Goal: Find specific fact: Find specific fact

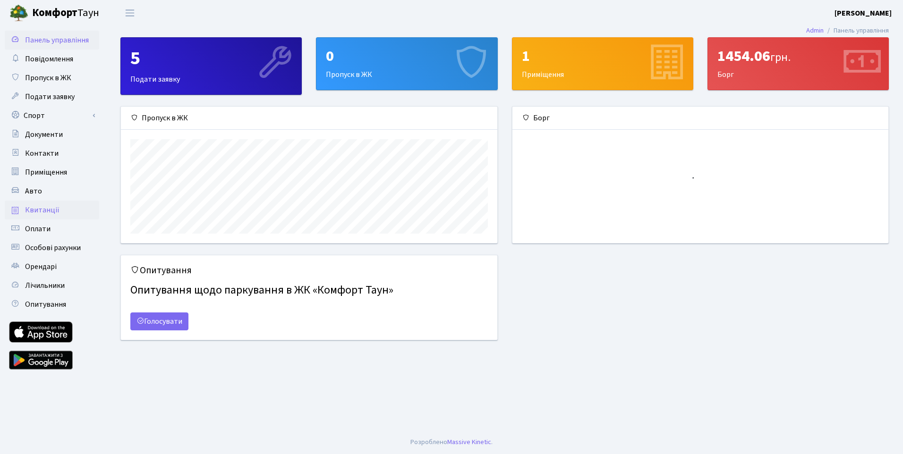
click at [45, 209] on span "Квитанції" at bounding box center [42, 210] width 34 height 10
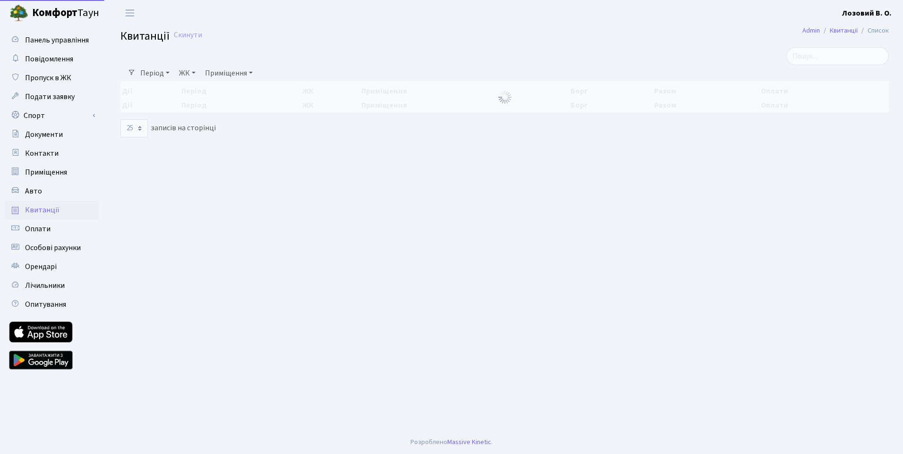
select select "25"
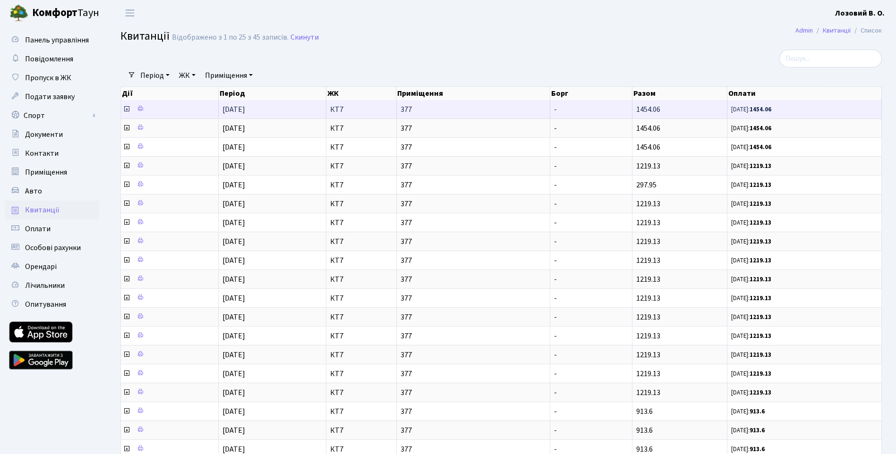
click at [127, 109] on icon at bounding box center [127, 109] width 8 height 8
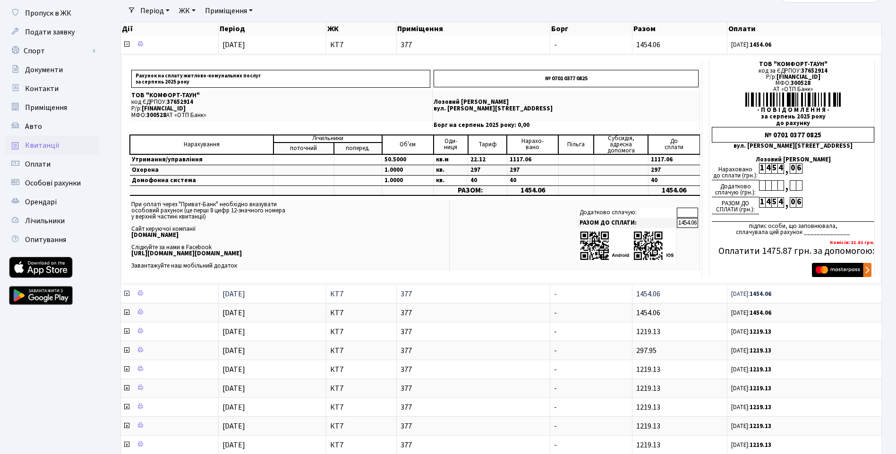
scroll to position [47, 0]
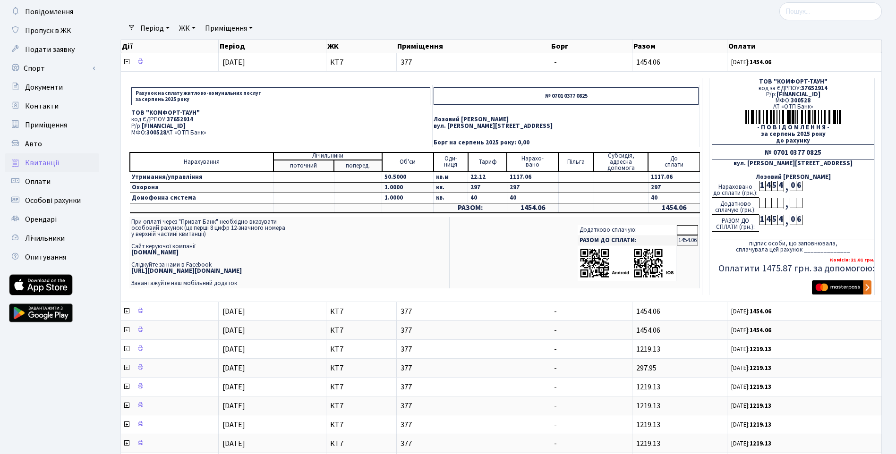
drag, startPoint x: 142, startPoint y: 126, endPoint x: 238, endPoint y: 123, distance: 95.9
click at [238, 123] on p "Р/р: UA063005280000026000000026495" at bounding box center [280, 126] width 299 height 6
copy span "UA063005280000026000000026495"
click at [230, 141] on td at bounding box center [280, 142] width 303 height 9
drag, startPoint x: 158, startPoint y: 125, endPoint x: 175, endPoint y: 124, distance: 17.5
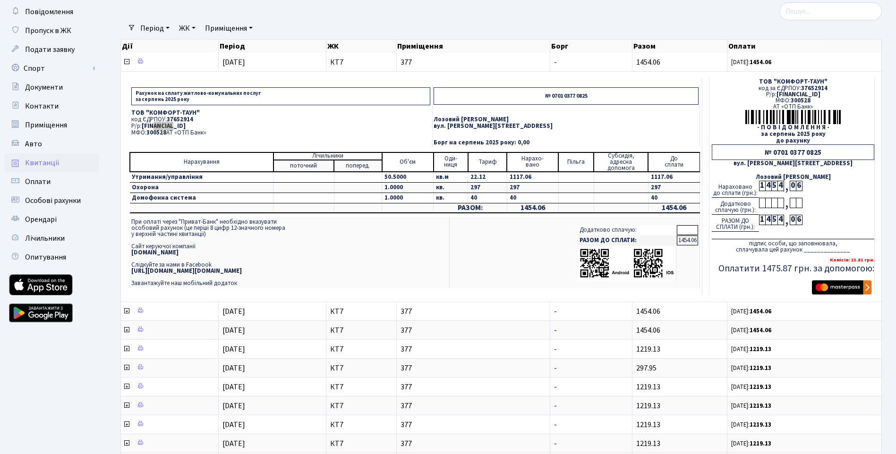
click at [175, 124] on span "UA063005280000026000000026495" at bounding box center [164, 126] width 44 height 9
click at [173, 130] on p "МФО: 300528 АТ «ОТП Банк»" at bounding box center [280, 133] width 299 height 6
drag, startPoint x: 193, startPoint y: 125, endPoint x: 240, endPoint y: 125, distance: 46.3
click at [240, 125] on p "Р/р: UA063005280000026000000026495" at bounding box center [280, 126] width 299 height 6
copy span "26000000026495"
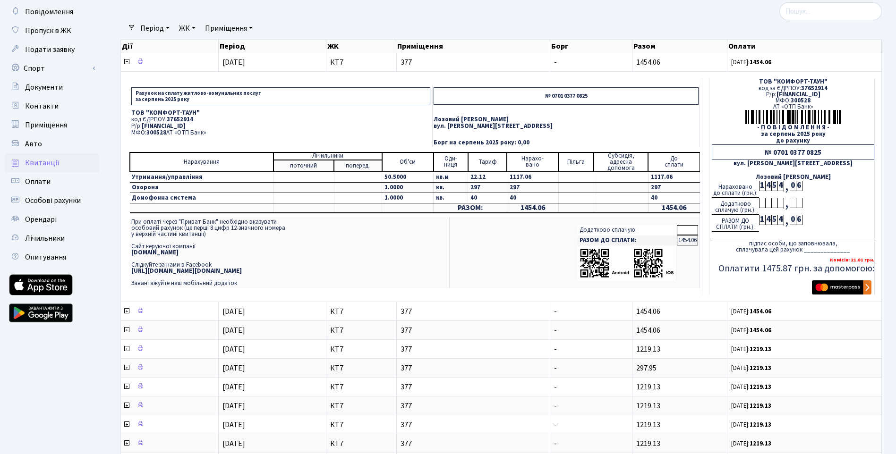
drag, startPoint x: 144, startPoint y: 125, endPoint x: 241, endPoint y: 124, distance: 97.3
click at [241, 124] on p "Р/р: UA063005280000026000000026495" at bounding box center [280, 126] width 299 height 6
copy span "UA063005280000026000000026495"
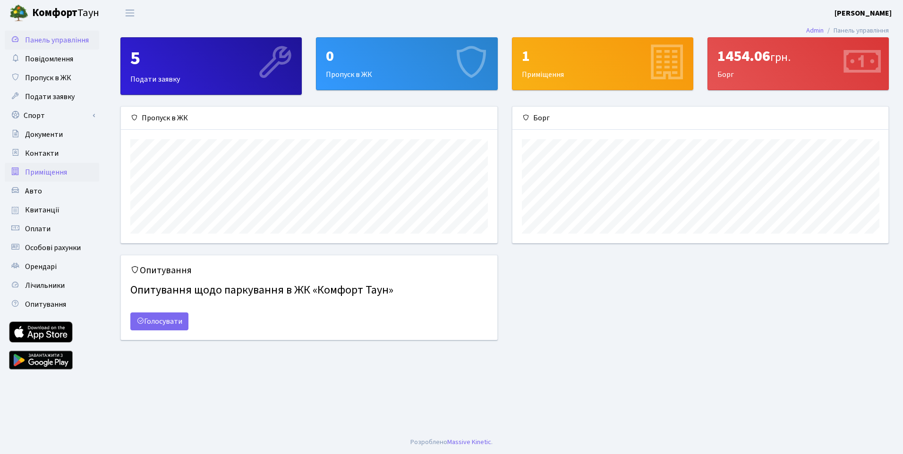
scroll to position [137, 376]
click at [45, 208] on span "Квитанції" at bounding box center [42, 210] width 34 height 10
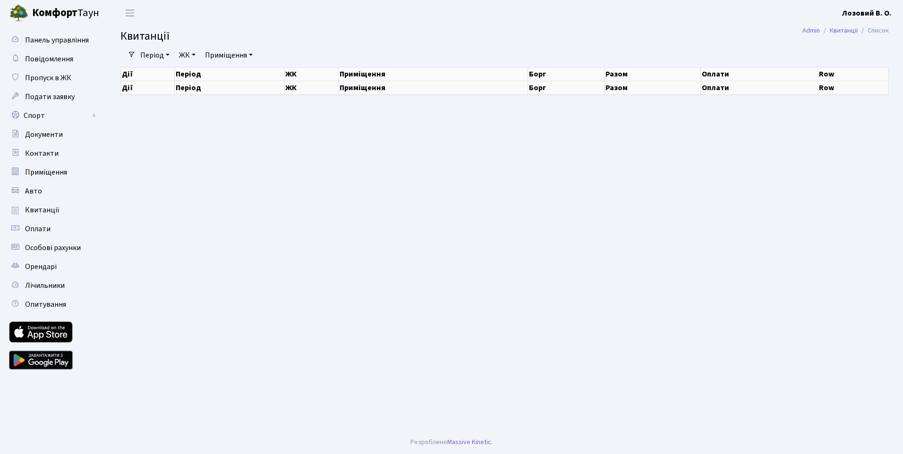
select select "25"
